Goal: Information Seeking & Learning: Learn about a topic

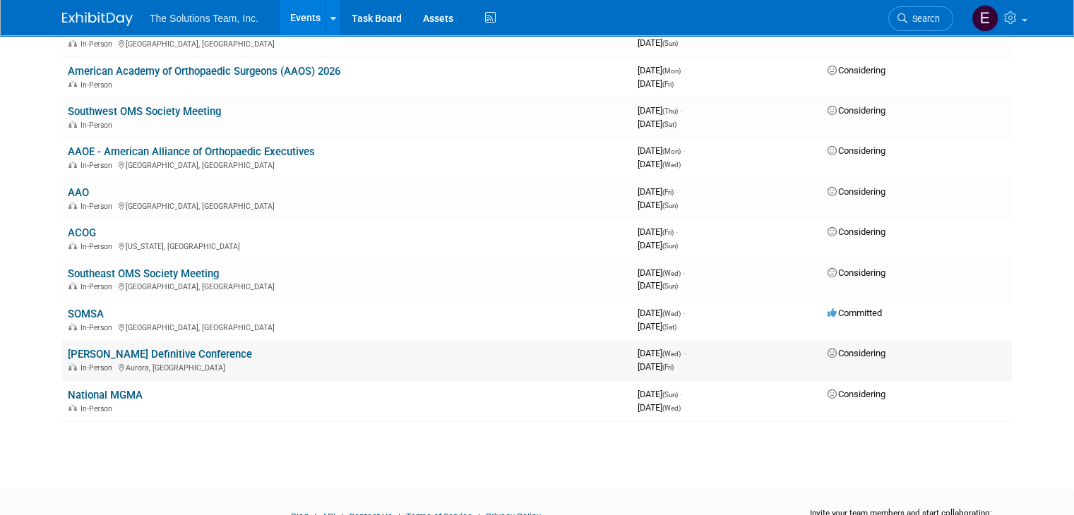
scroll to position [227, 0]
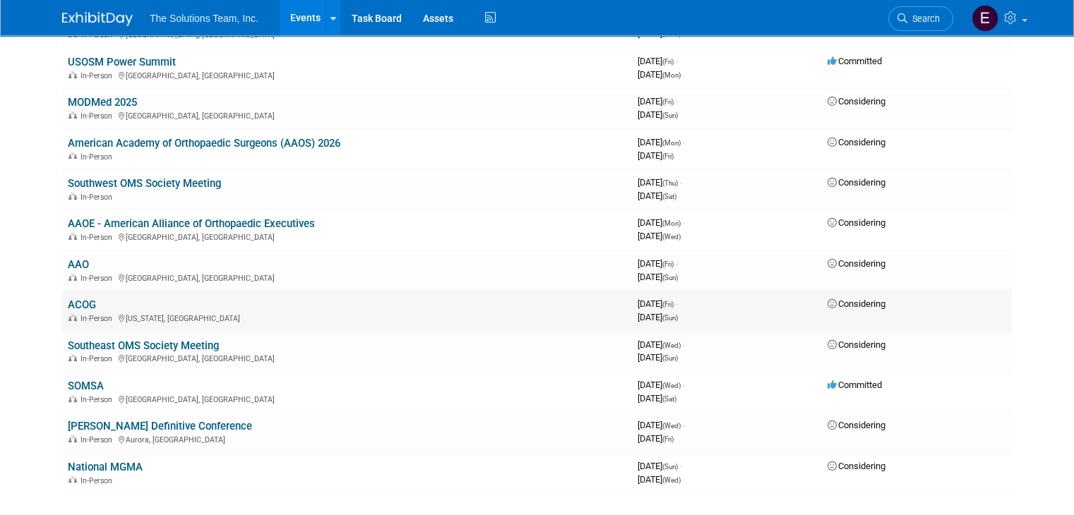
click at [68, 299] on link "ACOG" at bounding box center [82, 305] width 28 height 13
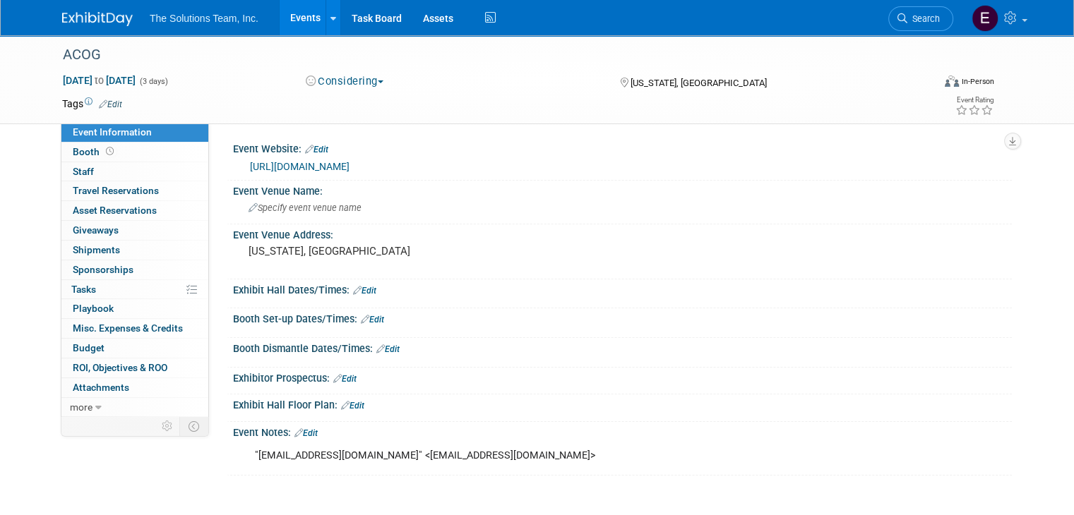
click at [349, 167] on link "https://www.acog.org/education-and-events/meetings/acog-annual-clinical-and-sci…" at bounding box center [300, 166] width 100 height 11
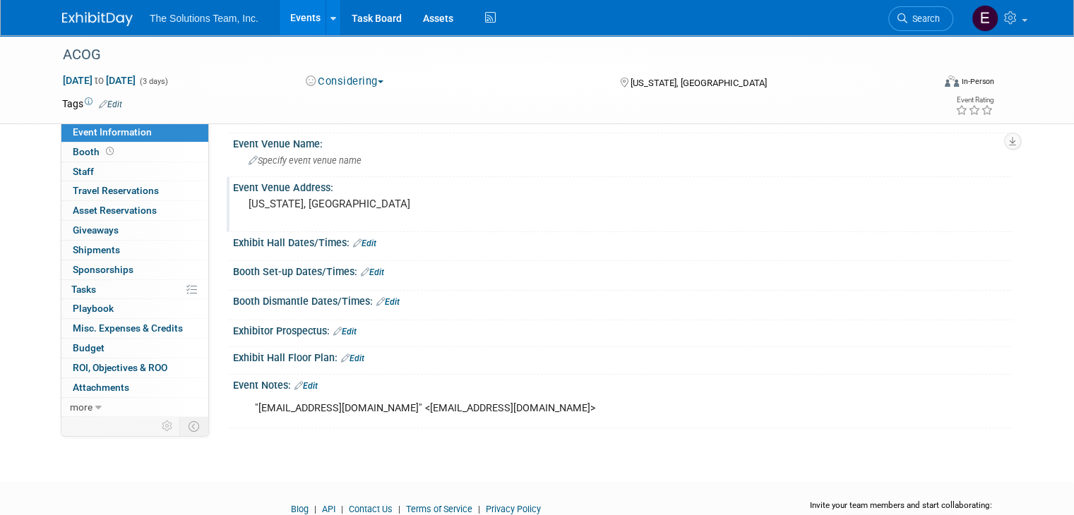
scroll to position [110, 0]
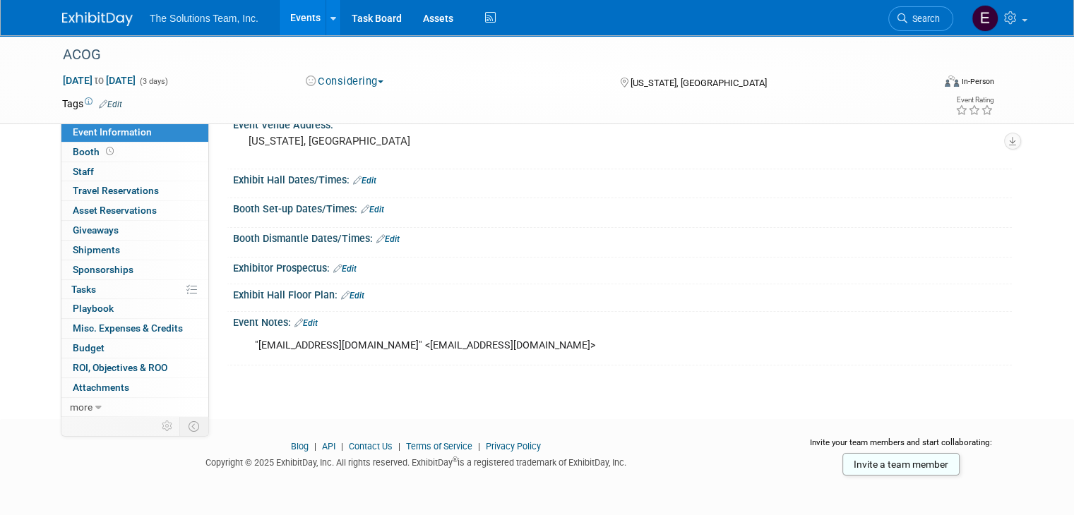
click at [231, 13] on span "The Solutions Team, Inc." at bounding box center [204, 18] width 109 height 11
click at [291, 20] on link "Events" at bounding box center [306, 17] width 52 height 35
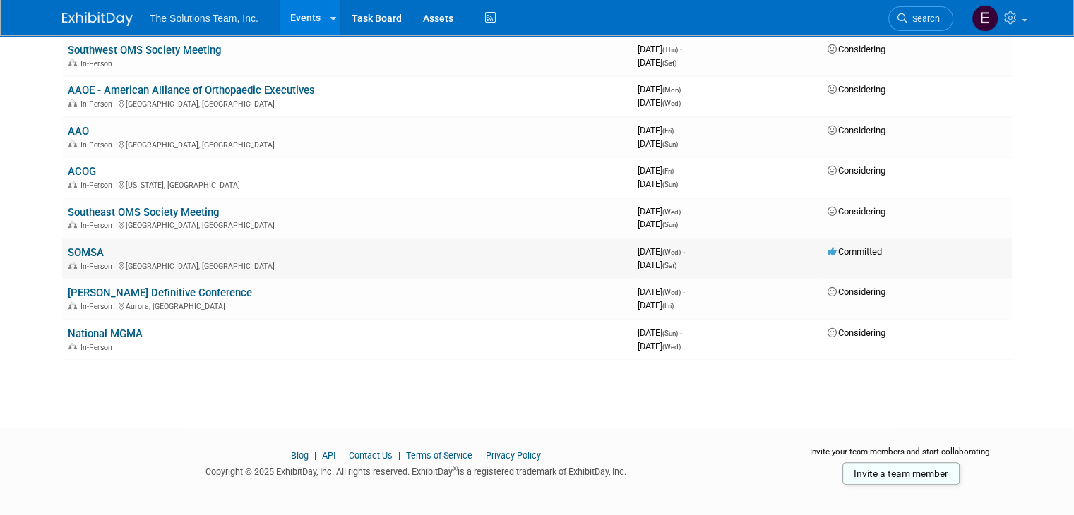
scroll to position [368, 0]
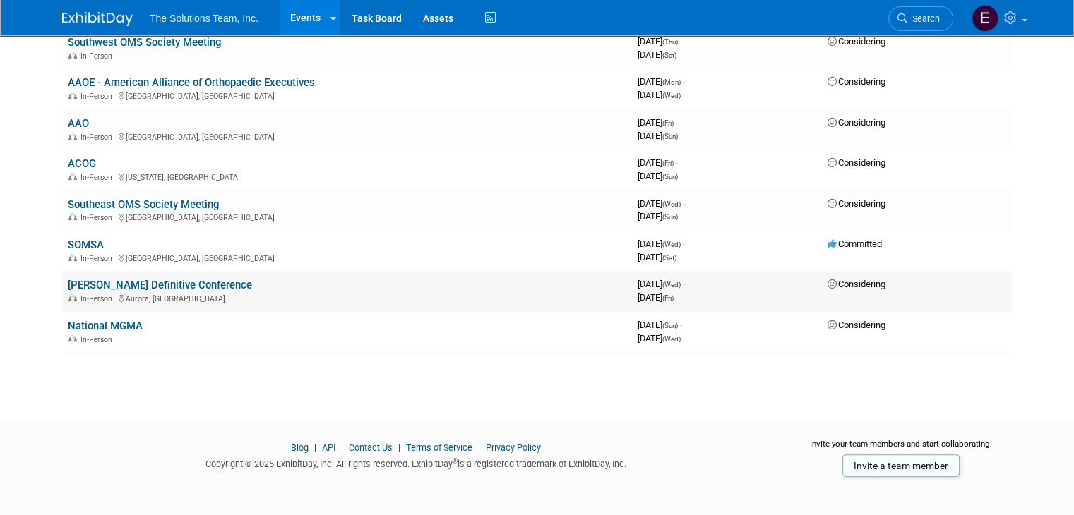
click at [160, 286] on link "[PERSON_NAME] Definitive Conference" at bounding box center [160, 285] width 184 height 13
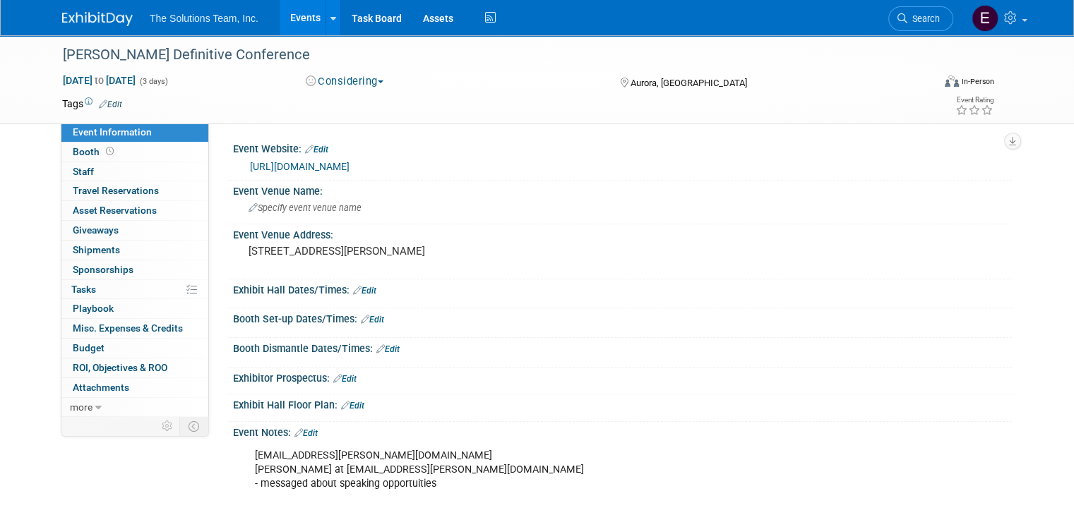
click at [349, 167] on link "https://web.cvent.com/event/f0eb6a74-9e9c-4ac2-8e46-d95b8a37ce58/summary" at bounding box center [300, 166] width 100 height 11
click at [286, 25] on link "Events" at bounding box center [306, 17] width 52 height 35
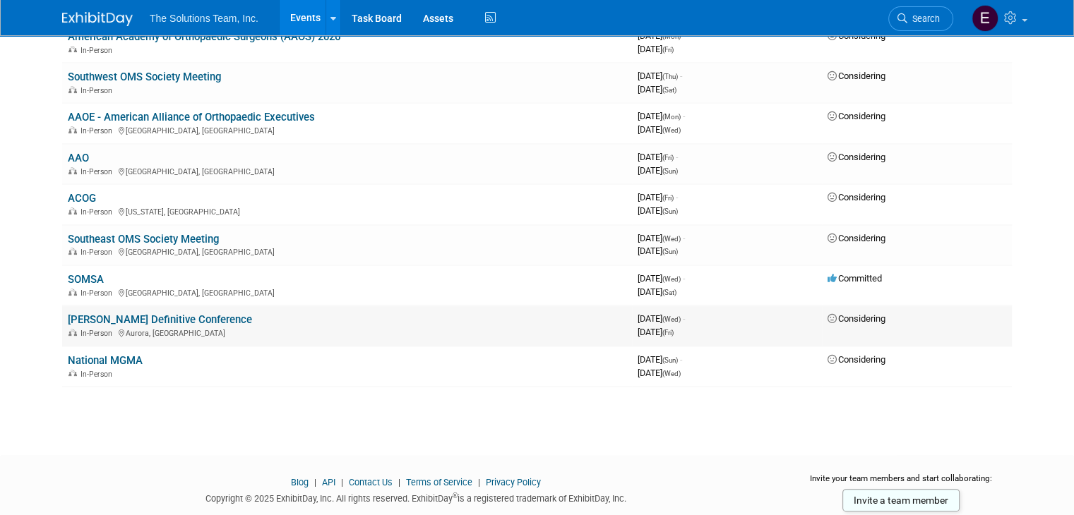
scroll to position [353, 0]
